Goal: Information Seeking & Learning: Find specific fact

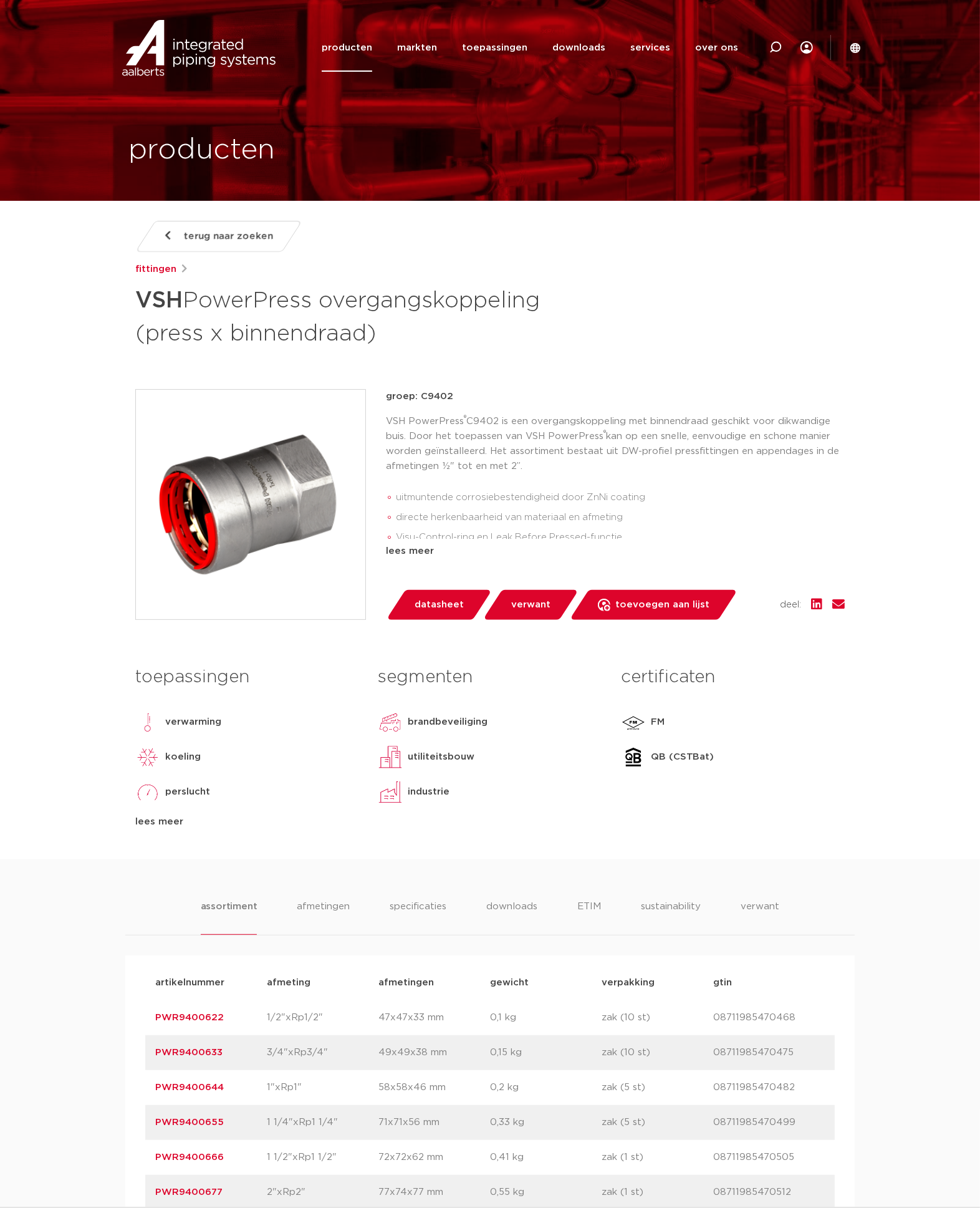
click at [577, 370] on div "terug naar zoeken fittingen VSH PowerPress overgangskoppeling (press x binnendr…" at bounding box center [490, 540] width 729 height 638
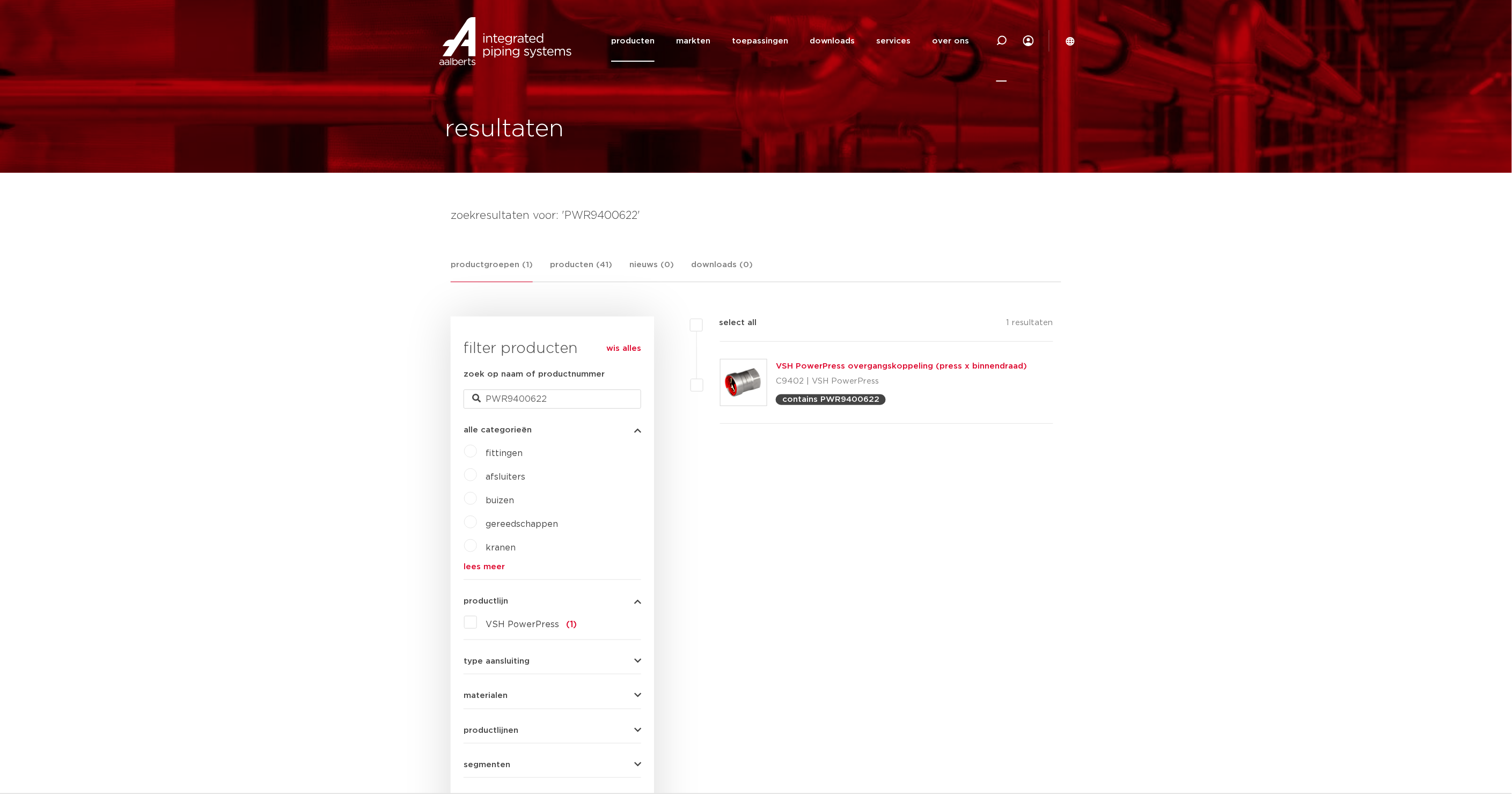
click at [843, 37] on icon at bounding box center [1002, 40] width 13 height 13
type input "fullflow"
click button "Zoeken" at bounding box center [0, 0] width 0 height 0
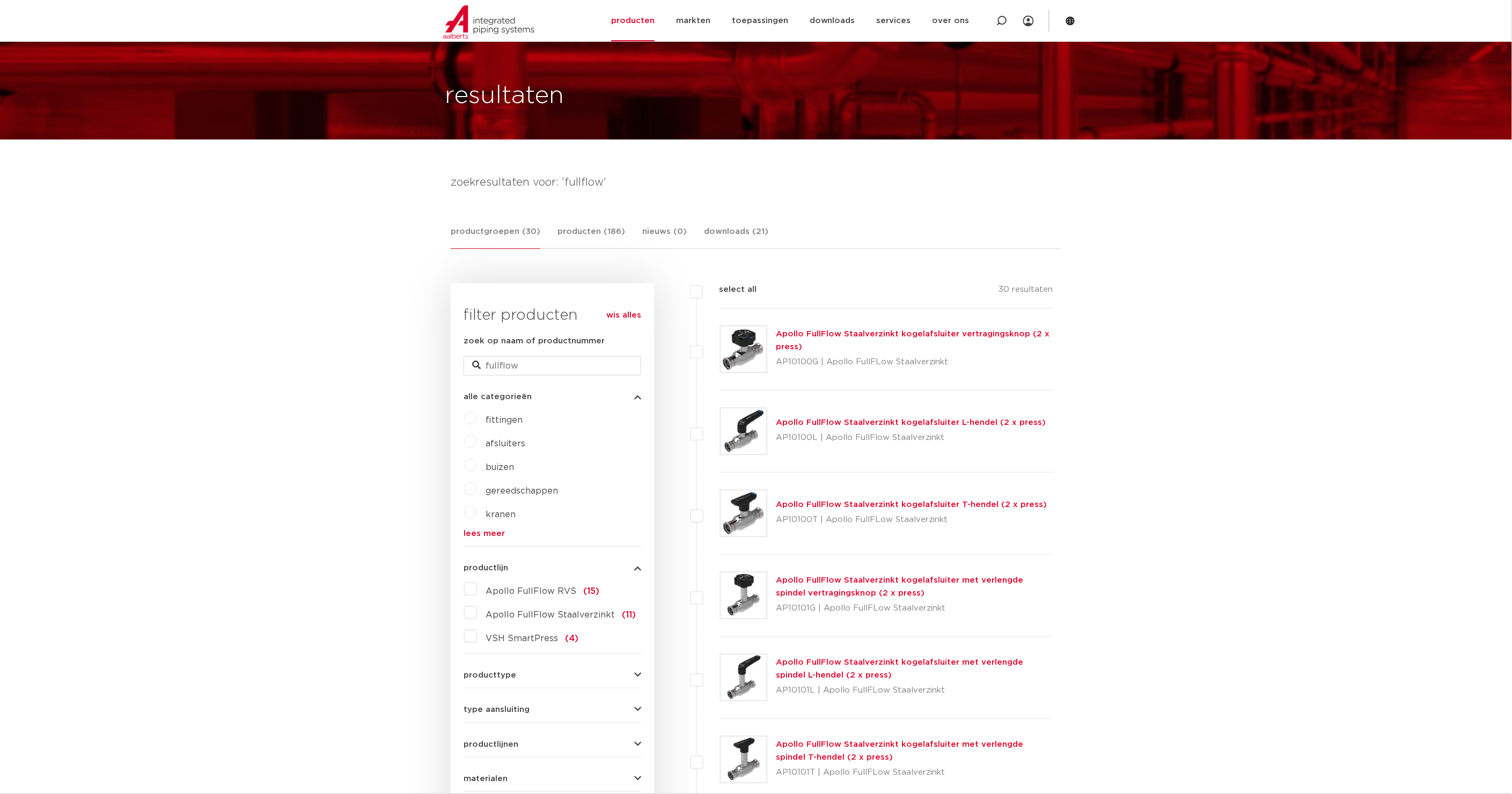
scroll to position [104, 0]
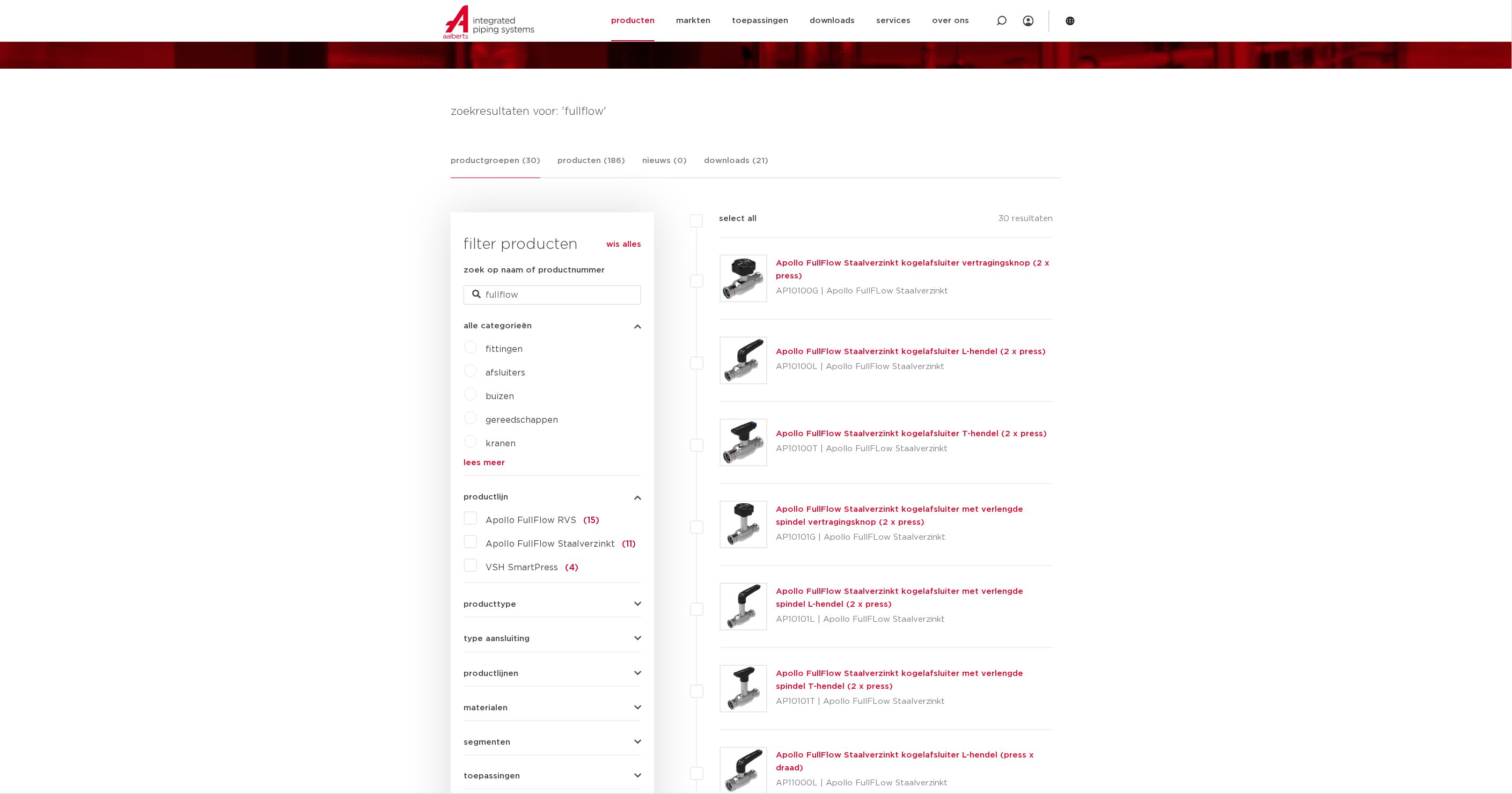
click at [926, 261] on link "Apollo FullFlow Staalverzinkt kogelafsluiter vertragingsknop (2 x press)" at bounding box center [912, 269] width 274 height 21
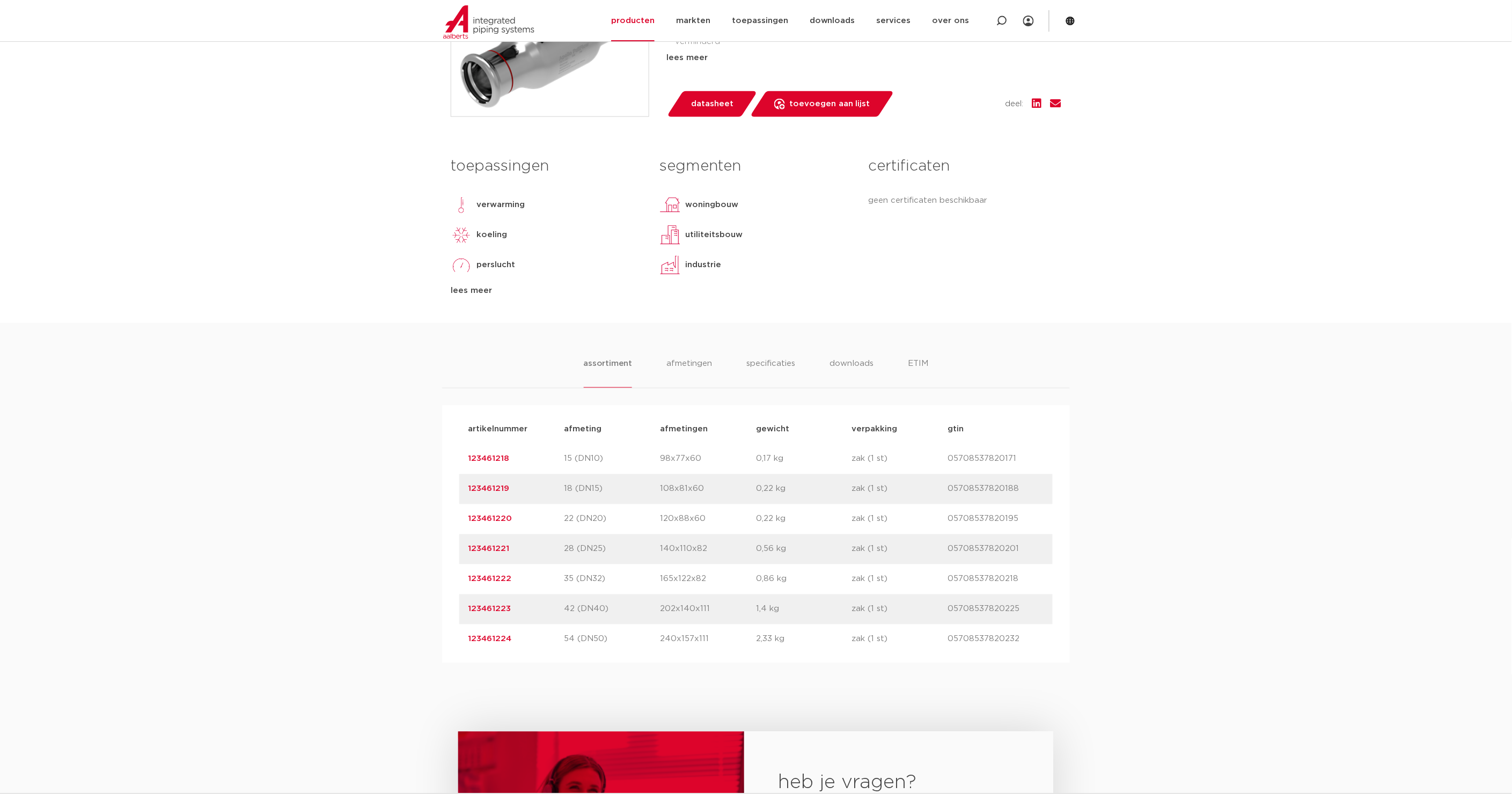
scroll to position [417, 0]
click at [498, 547] on link "123461221" at bounding box center [488, 548] width 41 height 8
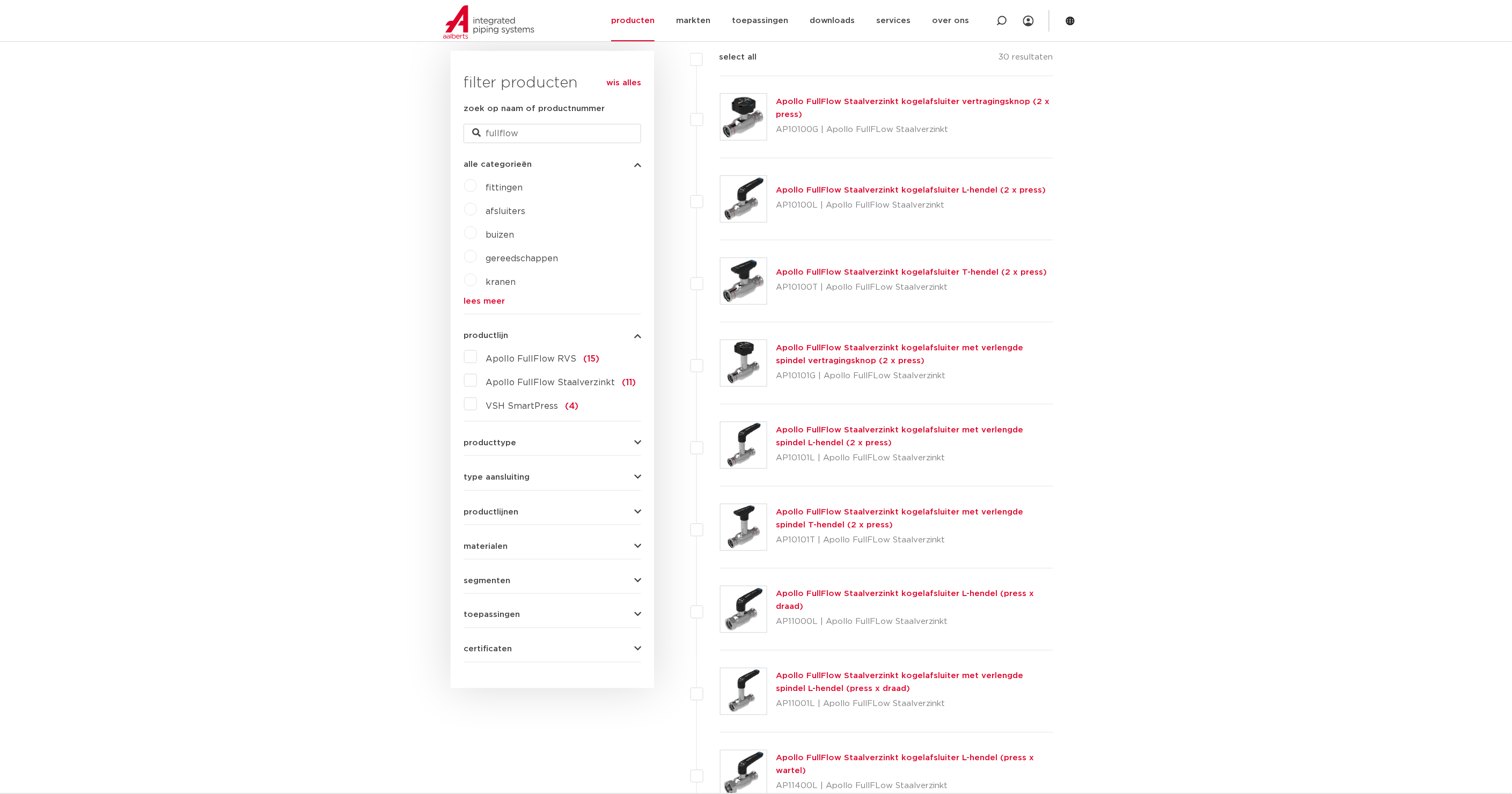
scroll to position [278, 0]
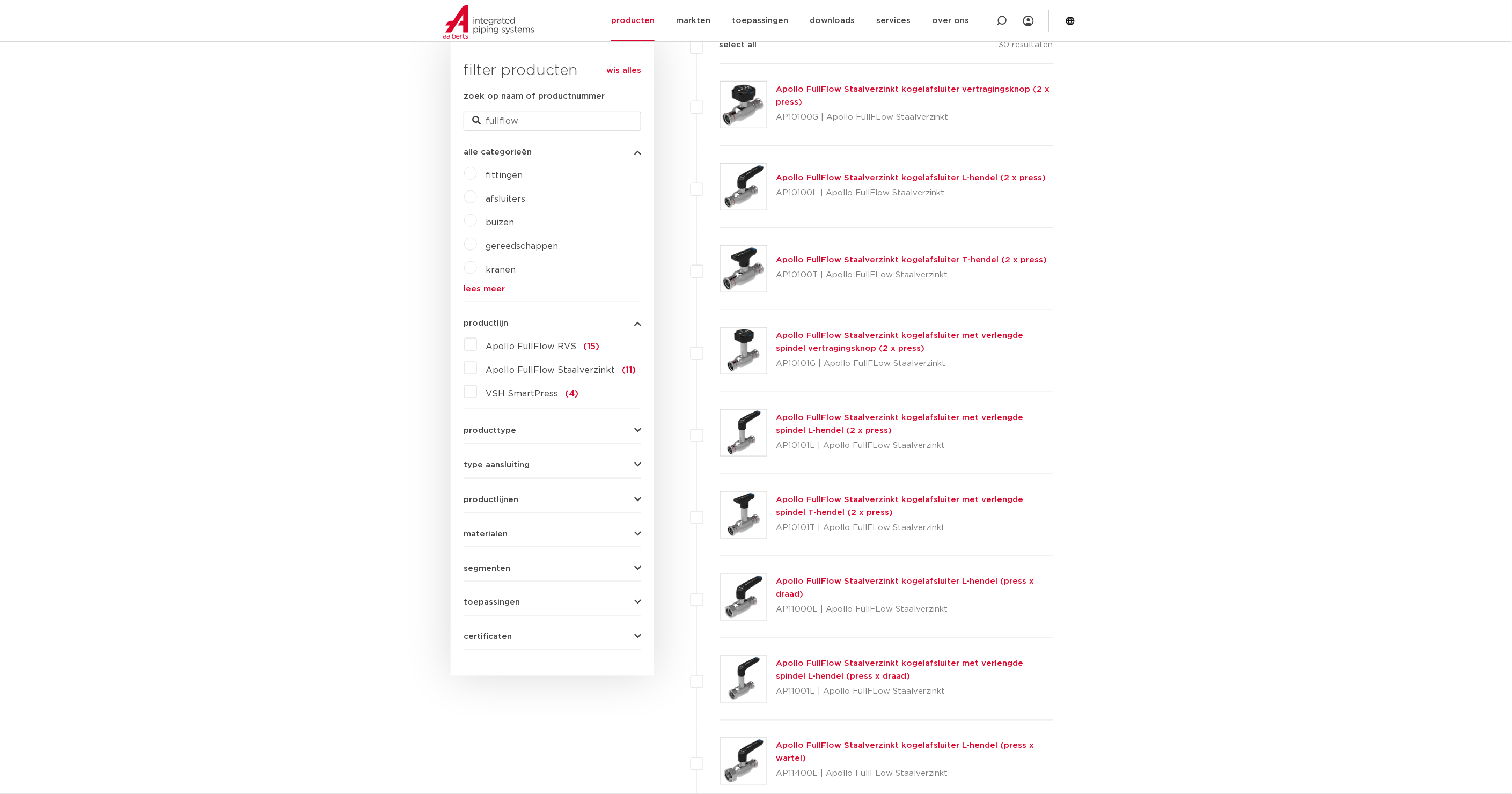
click at [971, 497] on link "Apollo FullFlow Staalverzinkt kogelafsluiter met verlengde spindel T-hendel (2 …" at bounding box center [899, 506] width 247 height 21
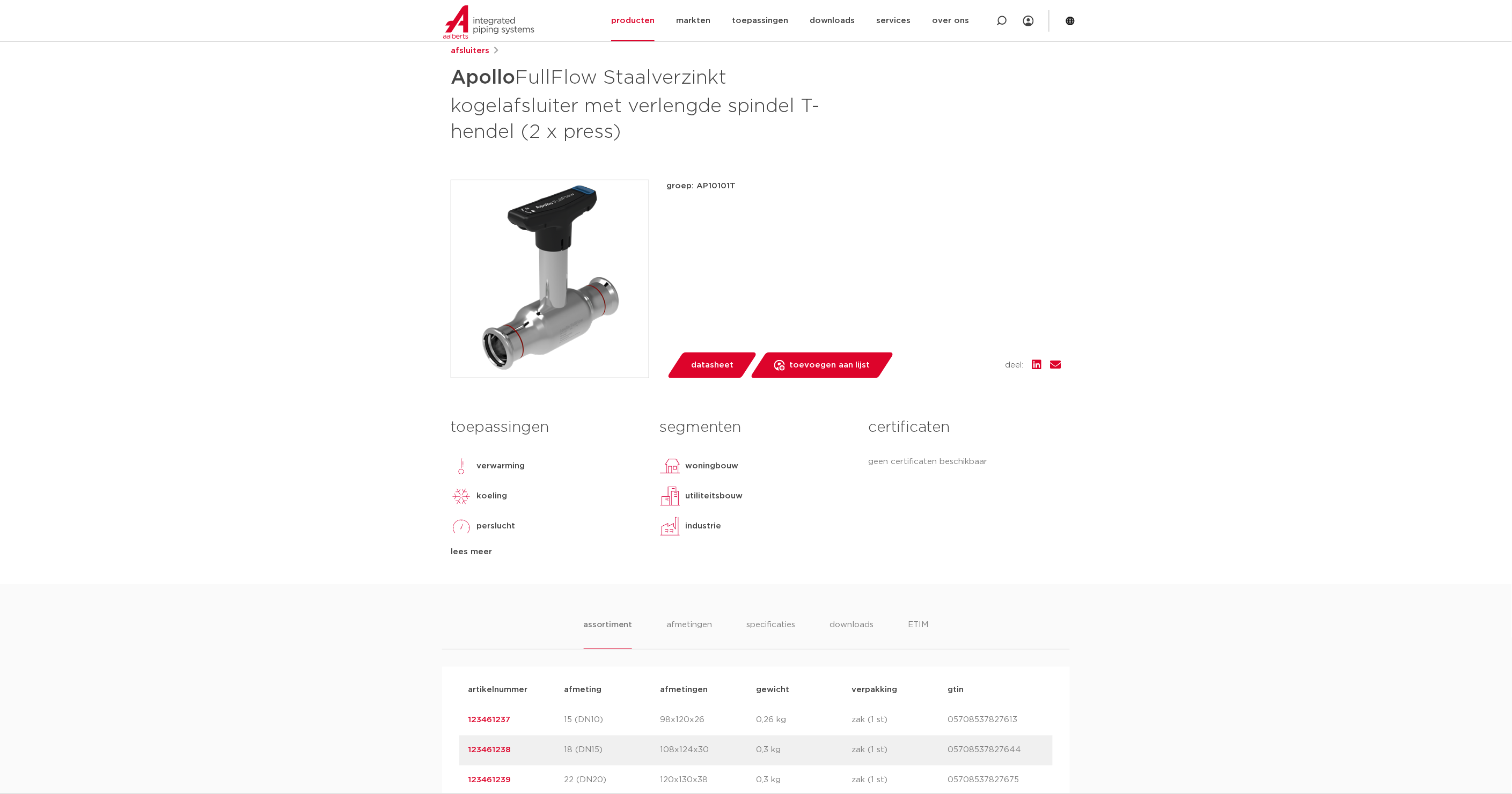
scroll to position [208, 0]
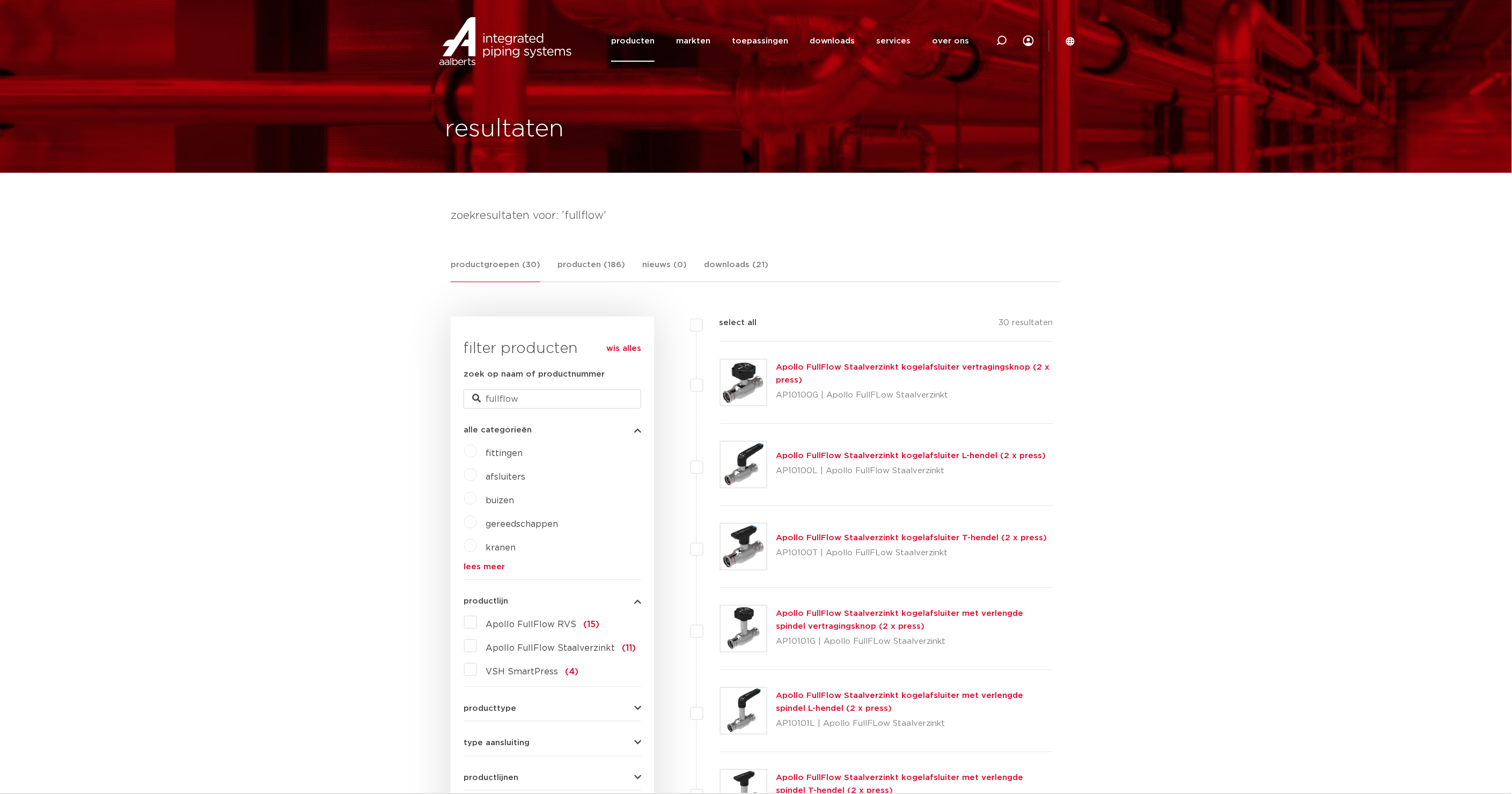
scroll to position [34, 0]
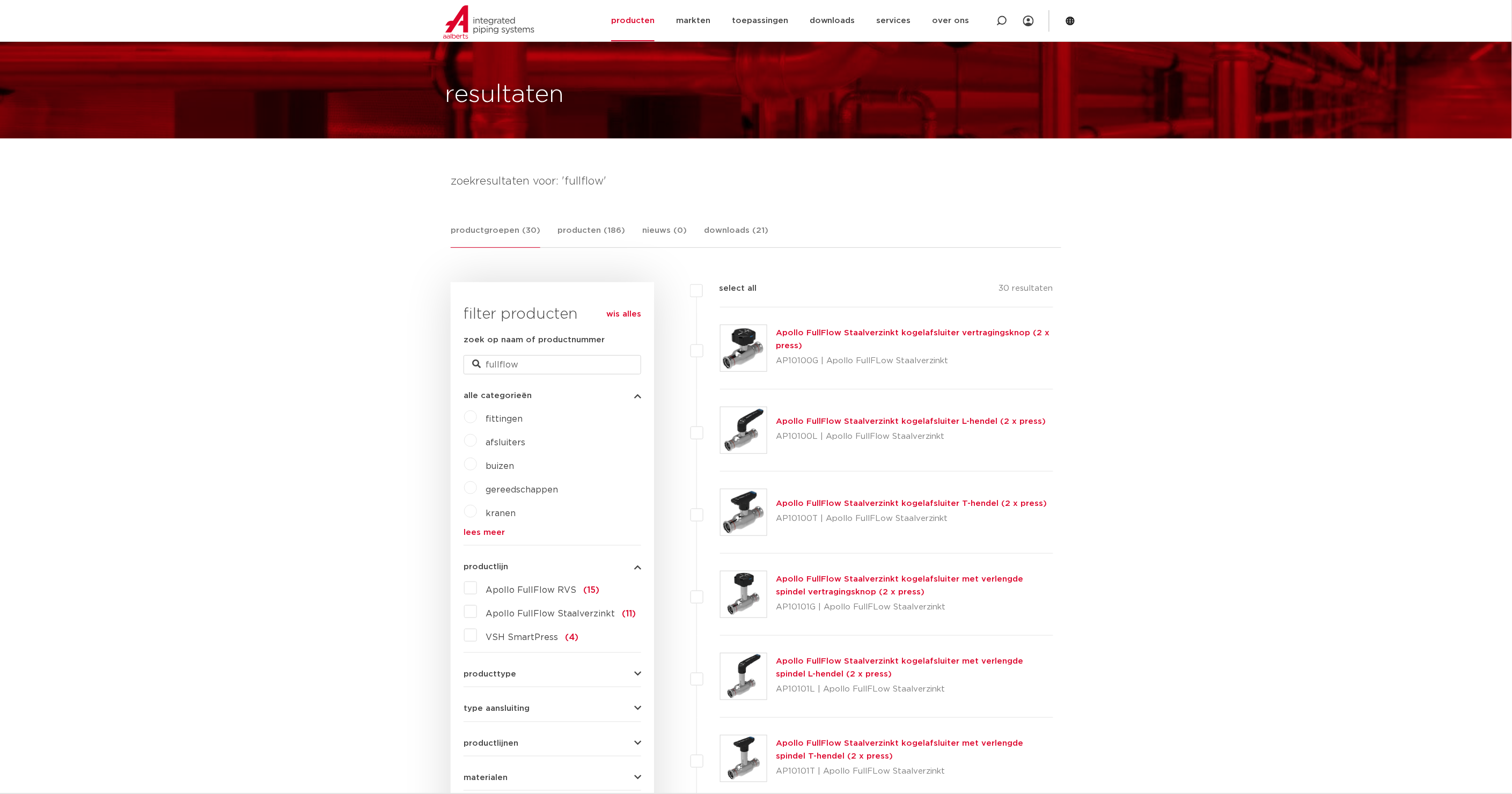
click at [963, 419] on link "Apollo FullFlow Staalverzinkt kogelafsluiter L-hendel (2 x press)" at bounding box center [911, 421] width 270 height 8
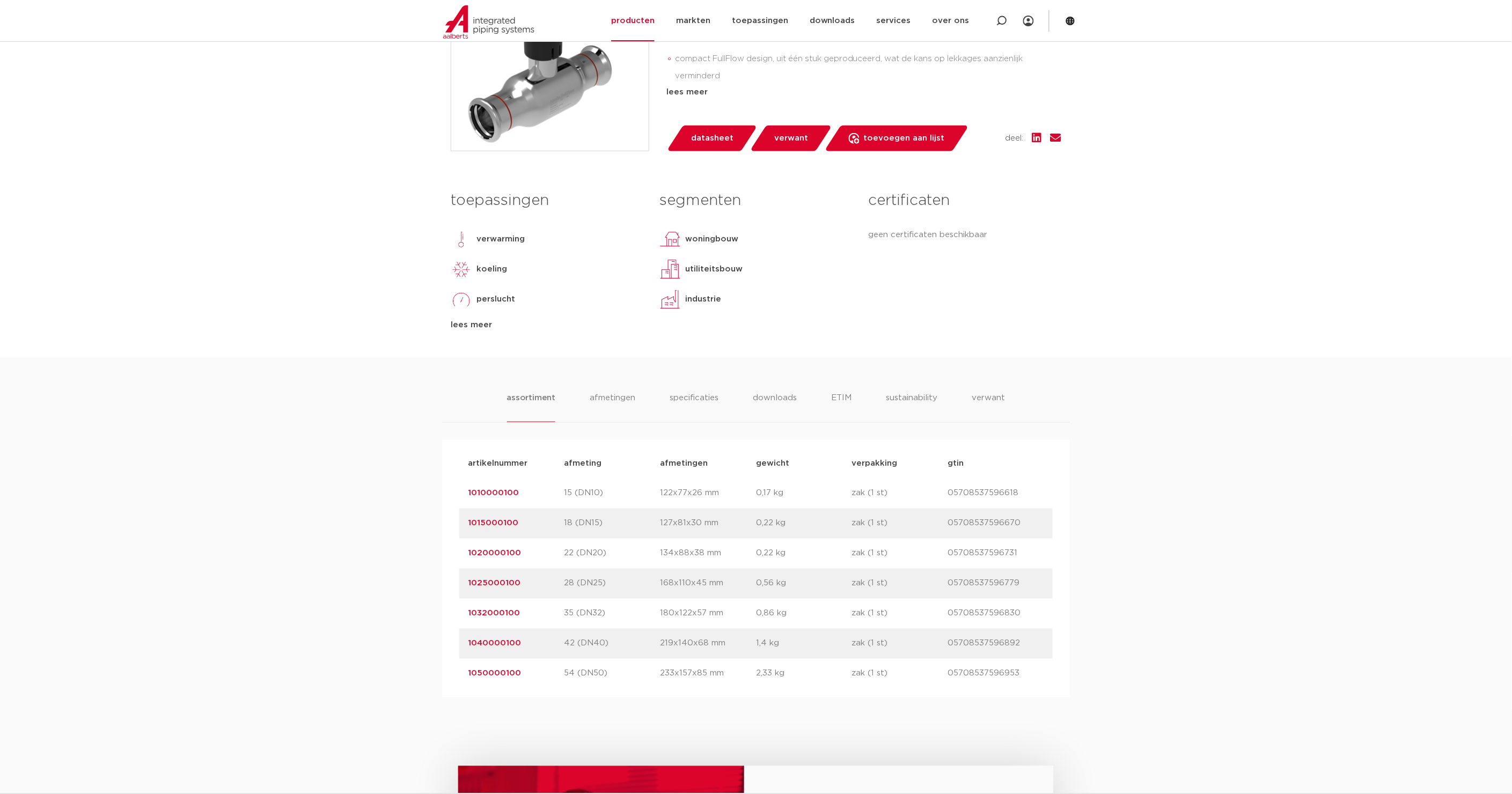
scroll to position [382, 0]
click at [509, 551] on link "1020000100" at bounding box center [494, 553] width 53 height 8
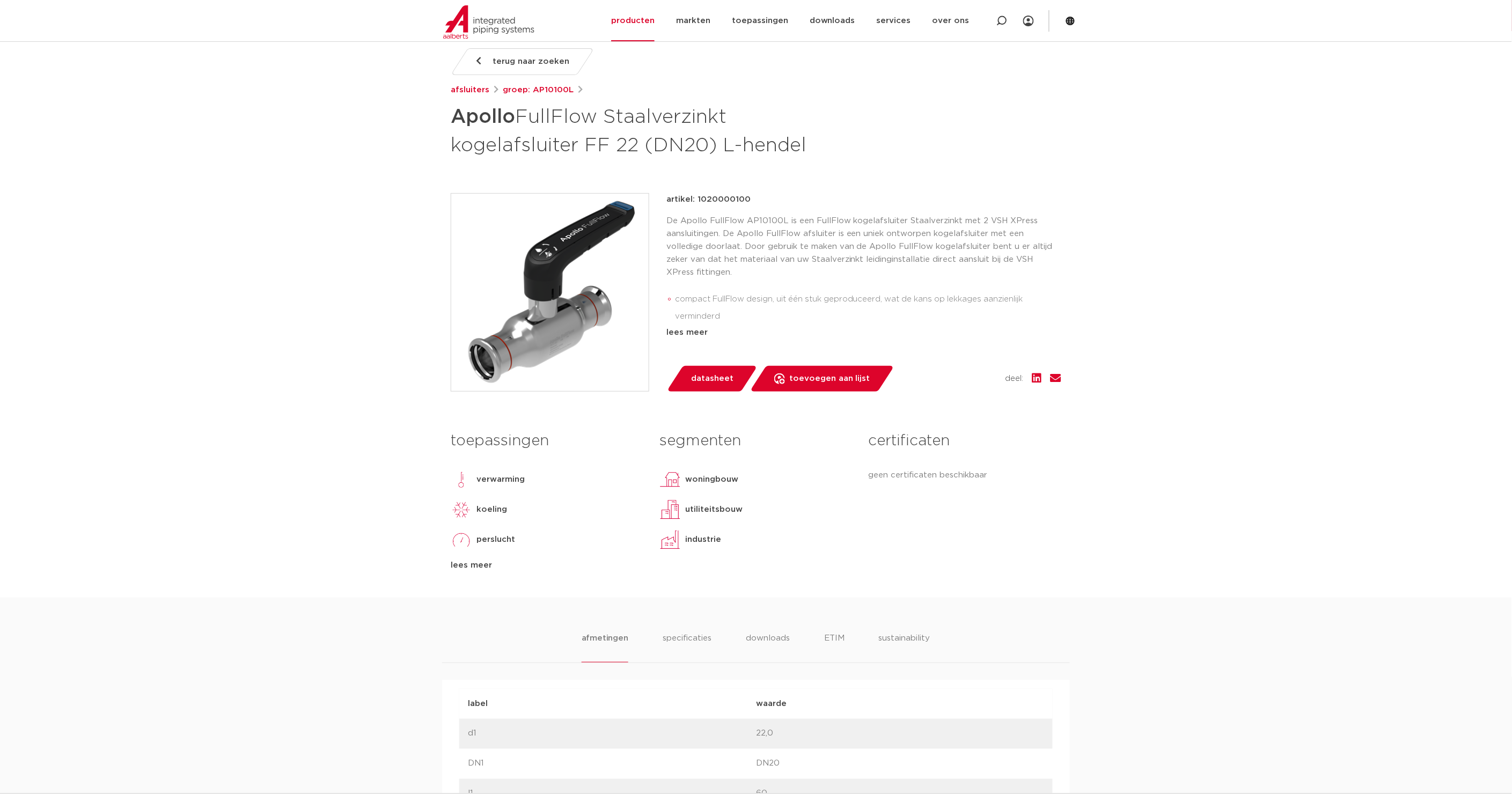
scroll to position [138, 0]
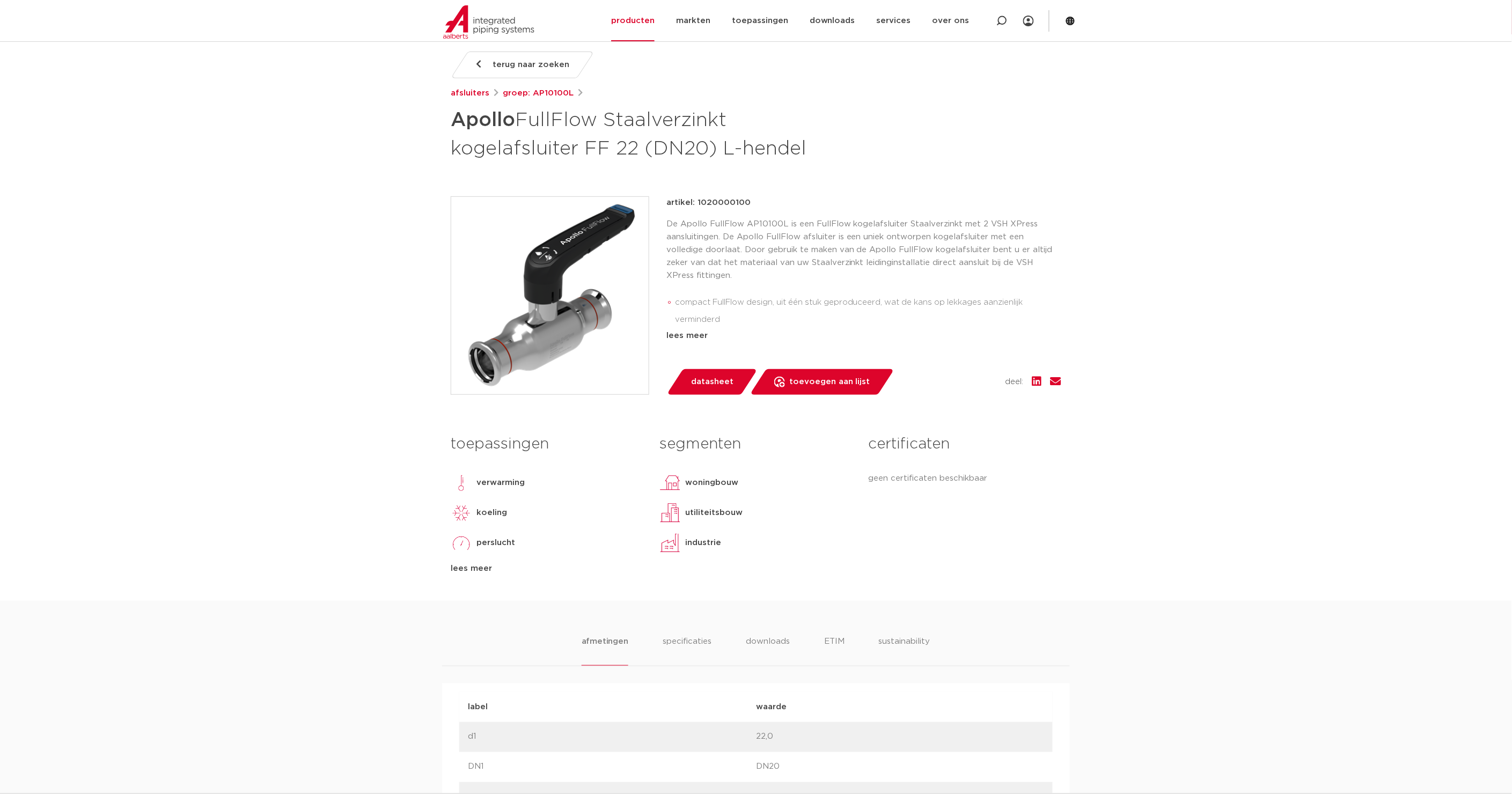
drag, startPoint x: 696, startPoint y: 205, endPoint x: 758, endPoint y: 195, distance: 62.8
click at [758, 196] on div "artikel: 1020000100" at bounding box center [863, 202] width 395 height 13
copy p "1020000100"
